Goal: Task Accomplishment & Management: Use online tool/utility

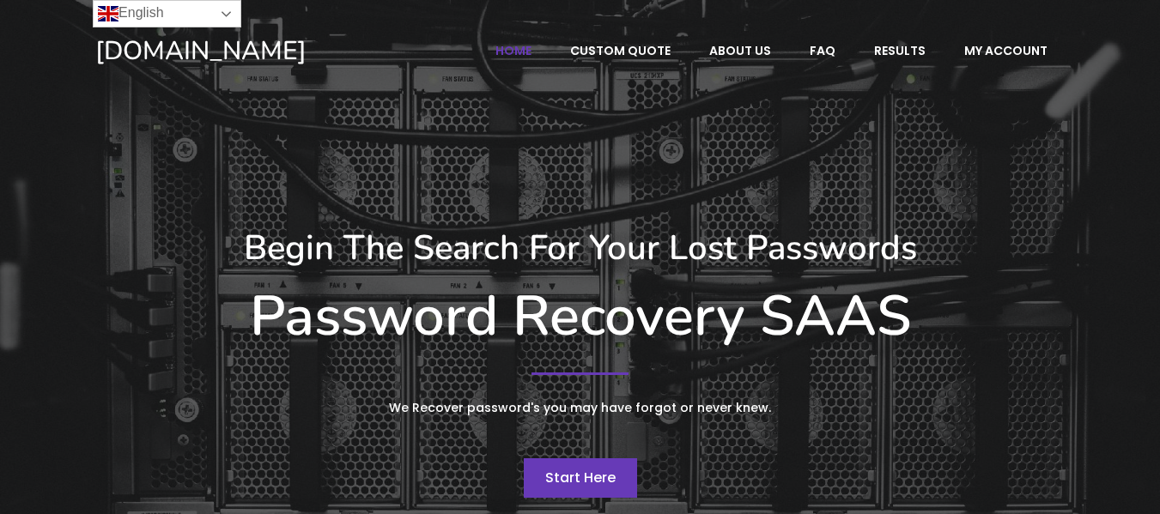
click at [218, 9] on link "English" at bounding box center [167, 13] width 149 height 27
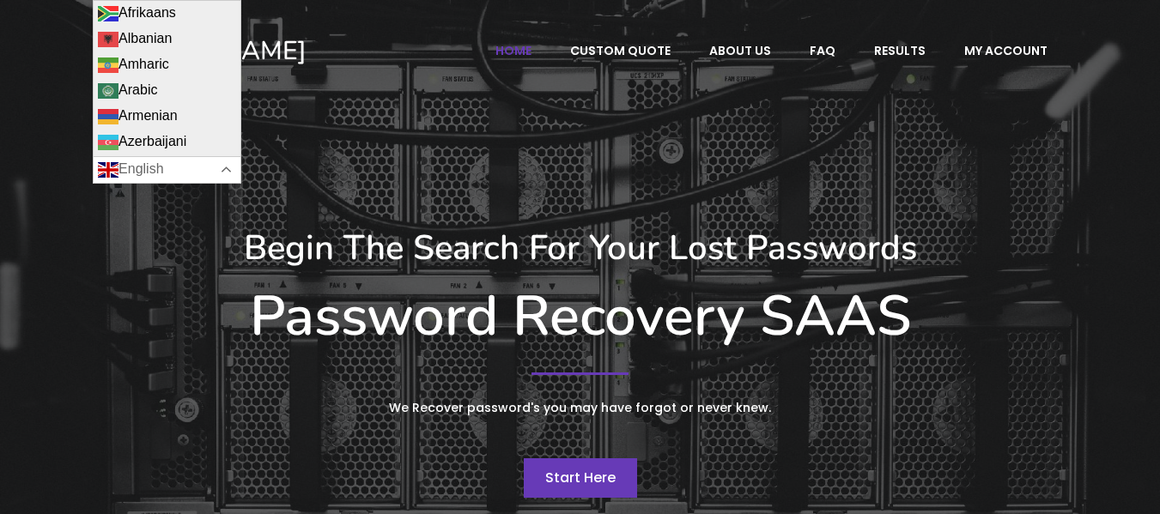
click at [223, 172] on link "English" at bounding box center [167, 169] width 149 height 27
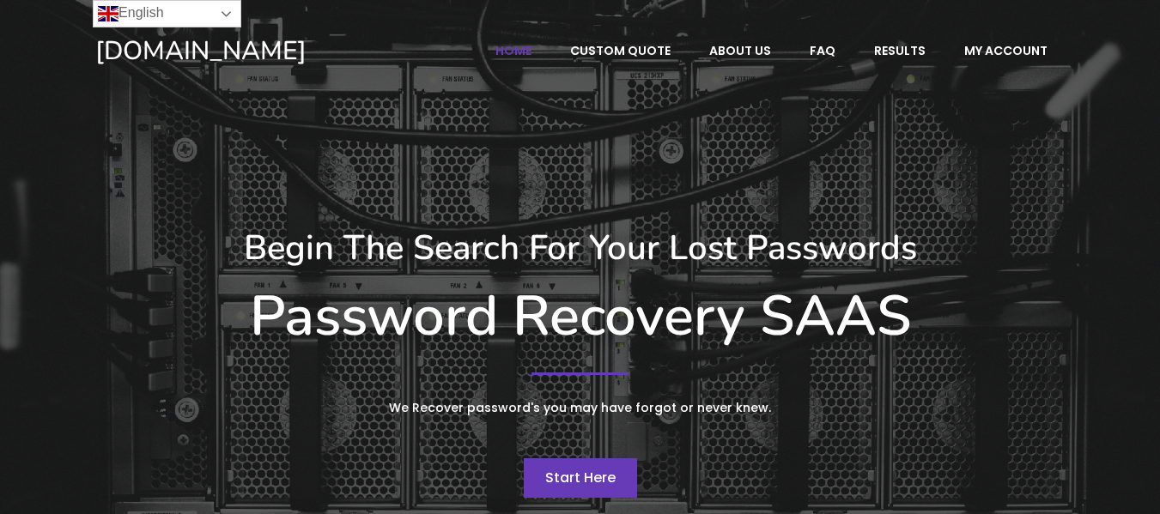
click at [229, 13] on link "English" at bounding box center [167, 13] width 149 height 27
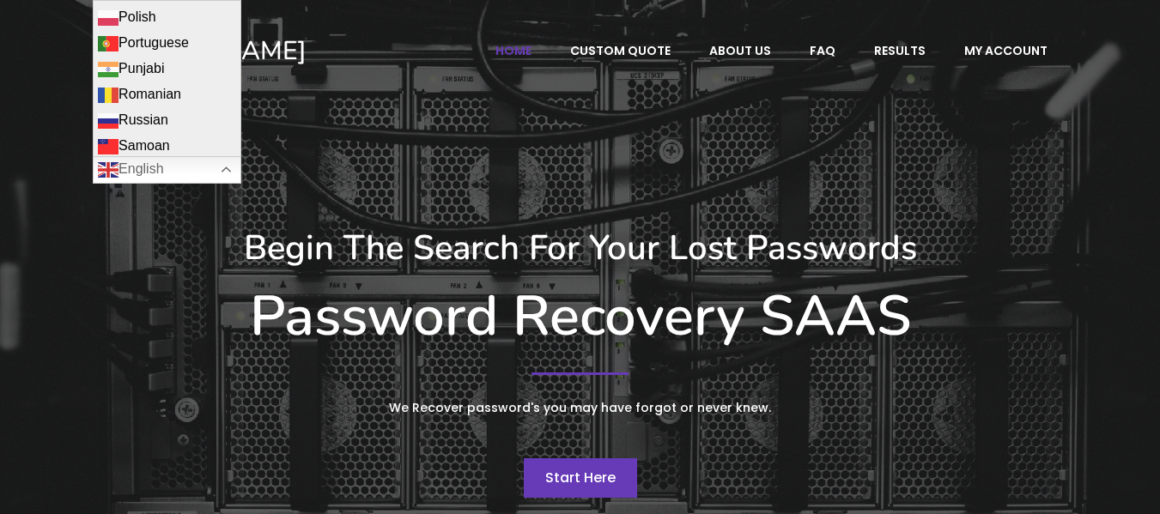
scroll to position [1873, 0]
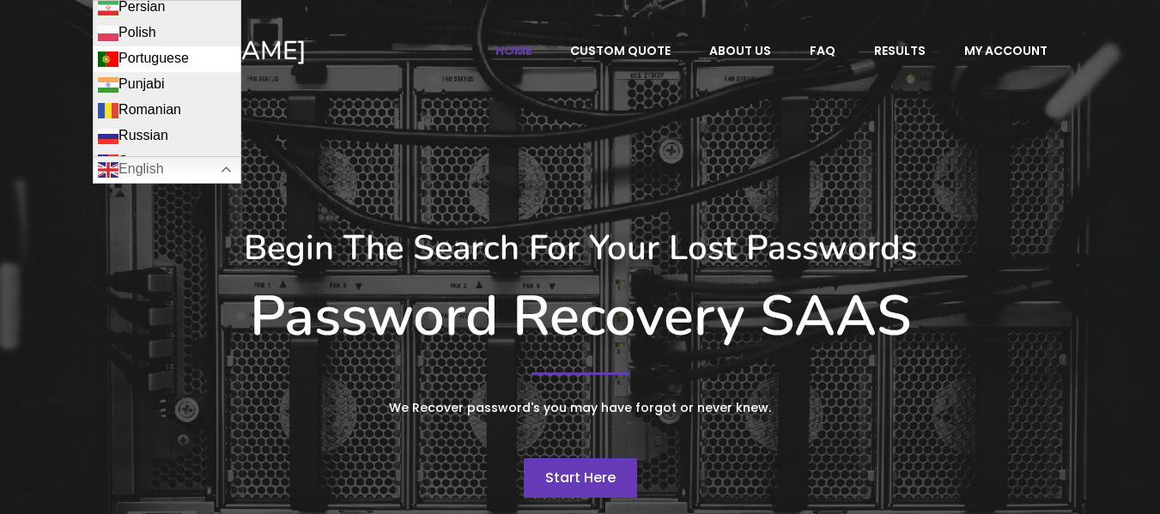
click at [143, 46] on link "Portuguese" at bounding box center [167, 59] width 147 height 26
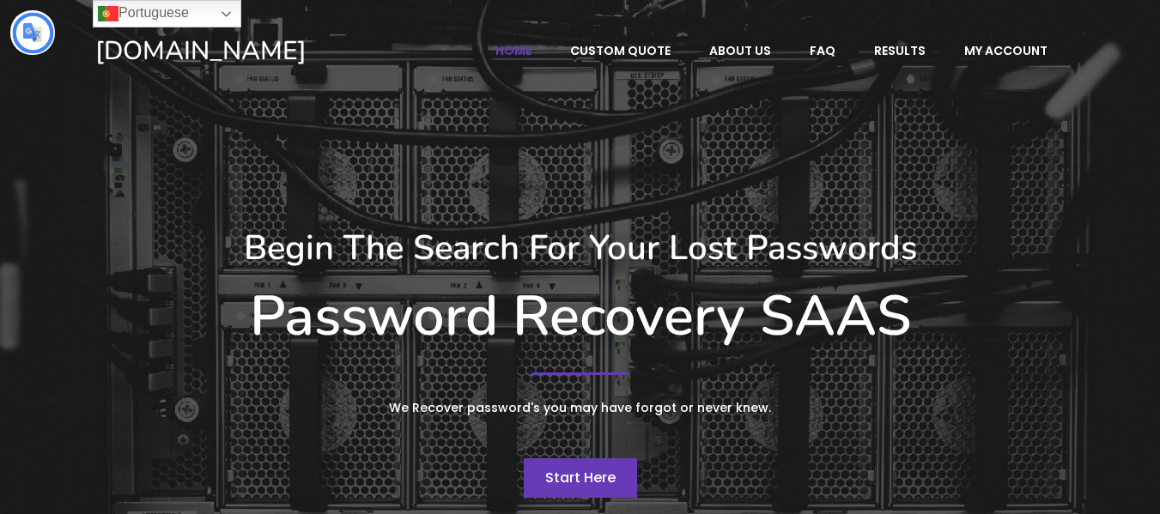
scroll to position [0, 0]
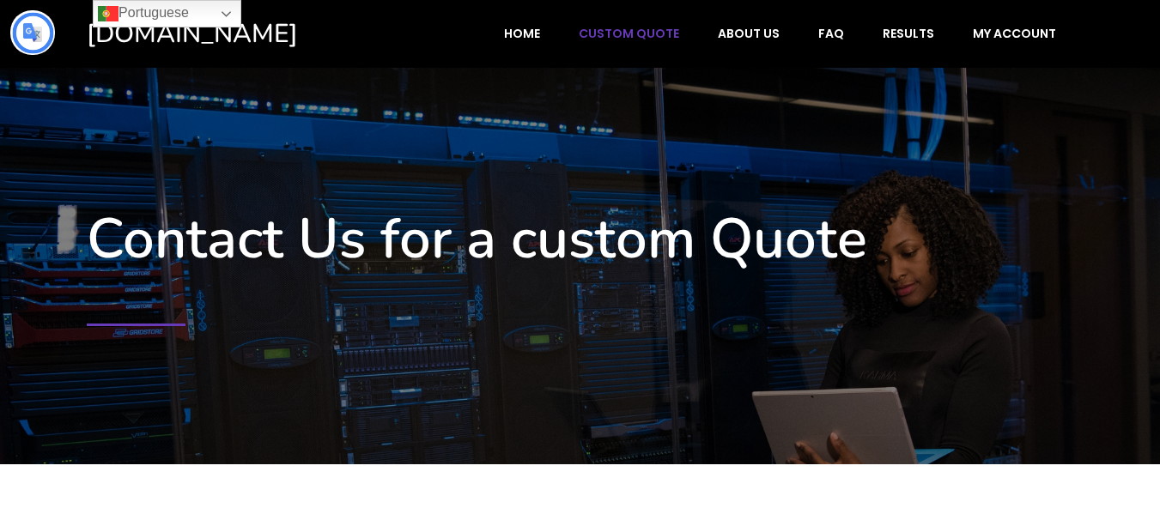
type input "**********"
